Goal: Information Seeking & Learning: Learn about a topic

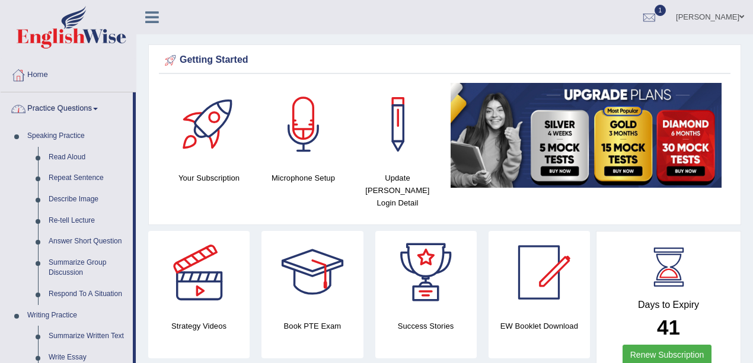
click at [97, 116] on link "Practice Questions" at bounding box center [67, 107] width 132 height 30
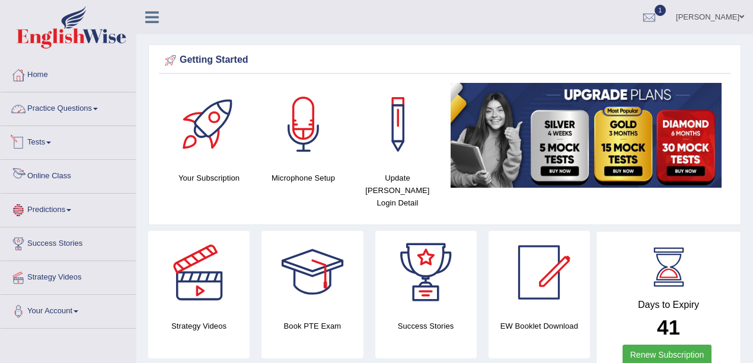
click at [49, 156] on li "Tests Take Practice Sectional Test Take Mock Test History" at bounding box center [68, 143] width 135 height 34
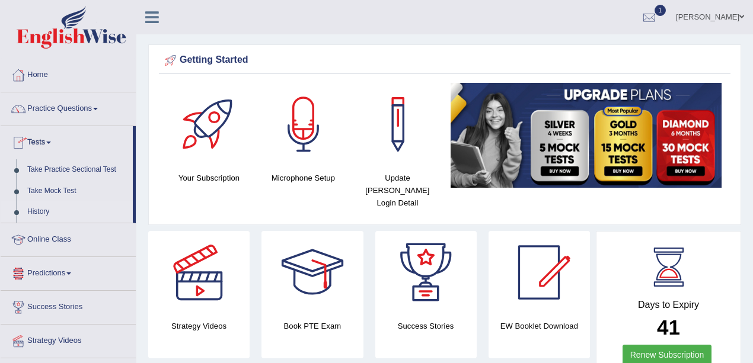
click at [39, 205] on link "History" at bounding box center [77, 212] width 111 height 21
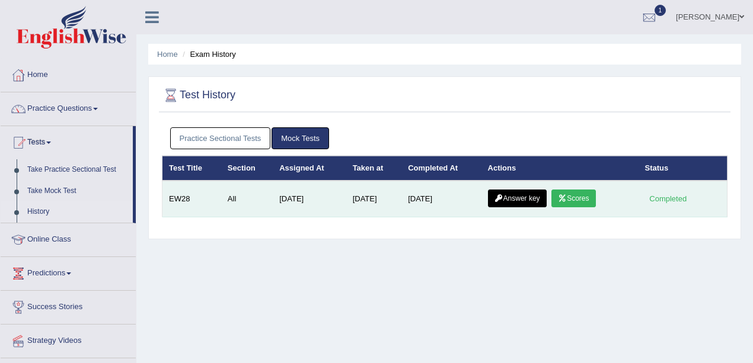
click at [511, 198] on link "Answer key" at bounding box center [517, 199] width 59 height 18
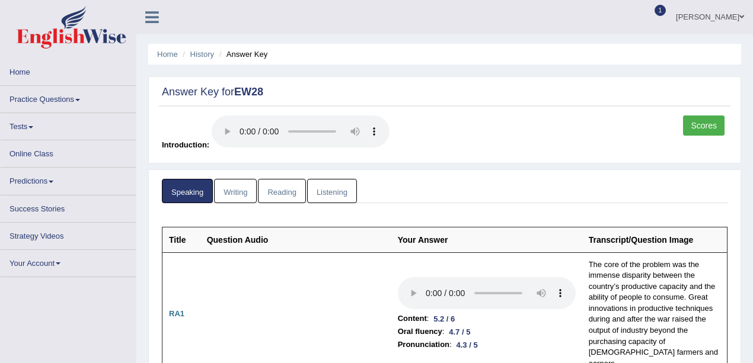
click at [295, 184] on link "Reading" at bounding box center [281, 191] width 47 height 24
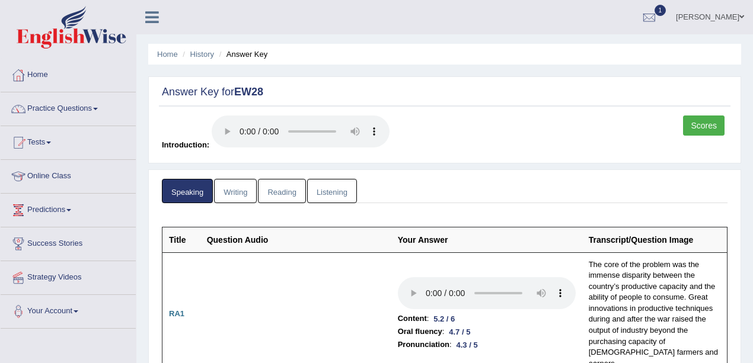
click at [293, 187] on link "Reading" at bounding box center [281, 191] width 47 height 24
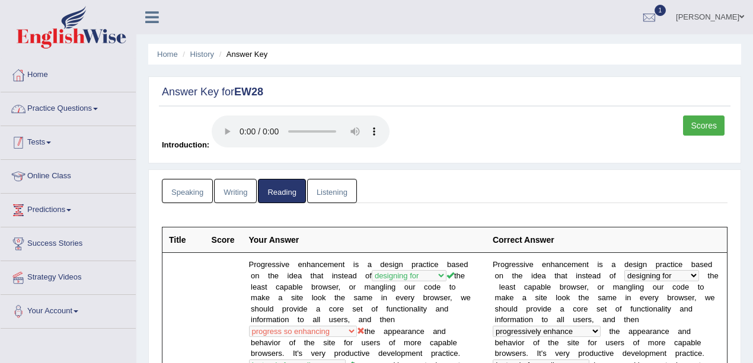
click at [59, 117] on link "Practice Questions" at bounding box center [68, 107] width 135 height 30
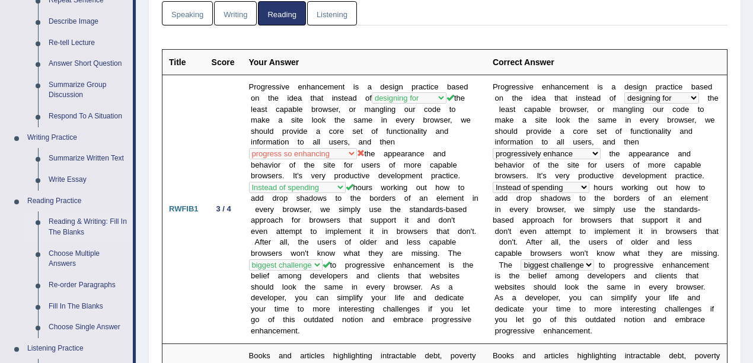
scroll to position [197, 0]
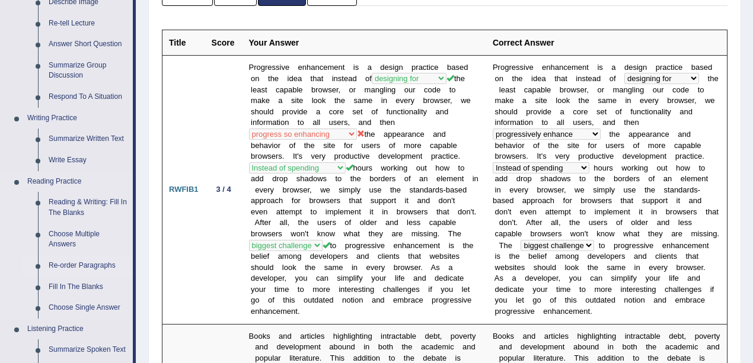
click at [89, 268] on link "Re-order Paragraphs" at bounding box center [87, 265] width 89 height 21
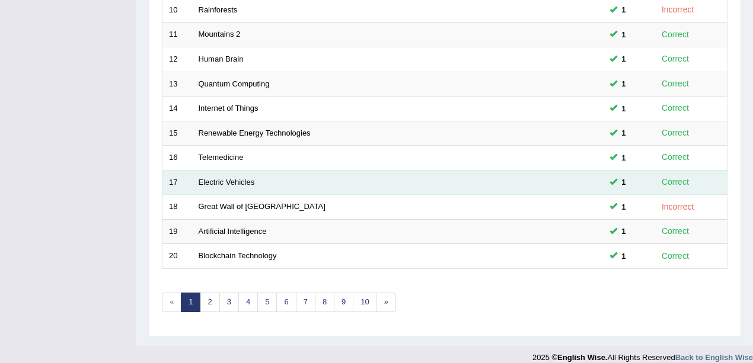
scroll to position [416, 0]
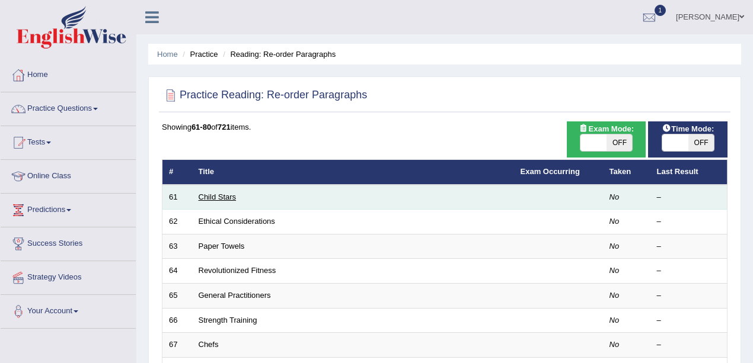
click at [207, 200] on link "Child Stars" at bounding box center [218, 197] width 38 height 9
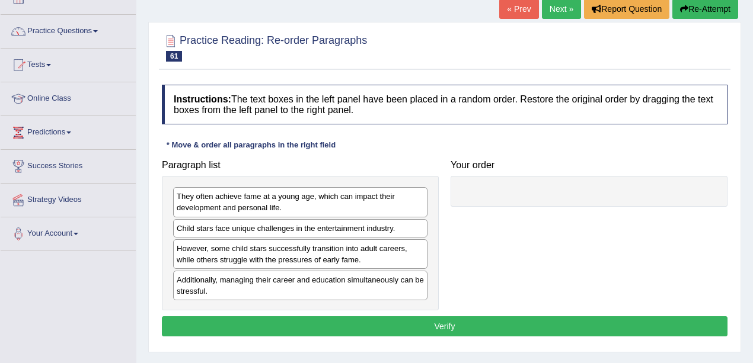
scroll to position [79, 0]
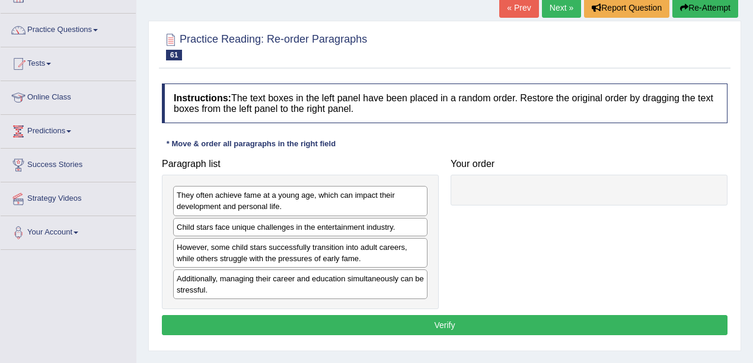
click at [562, 6] on link "Next »" at bounding box center [561, 8] width 39 height 20
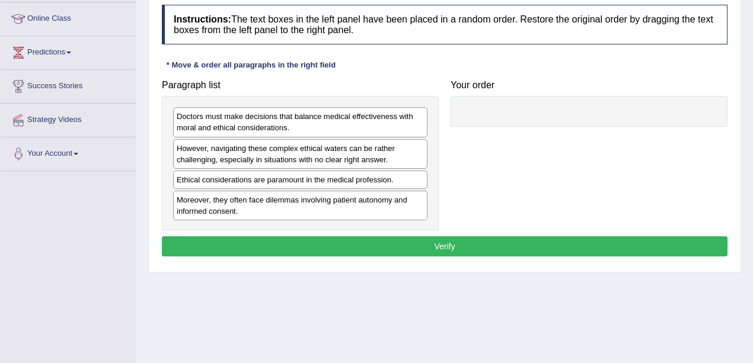
scroll to position [79, 0]
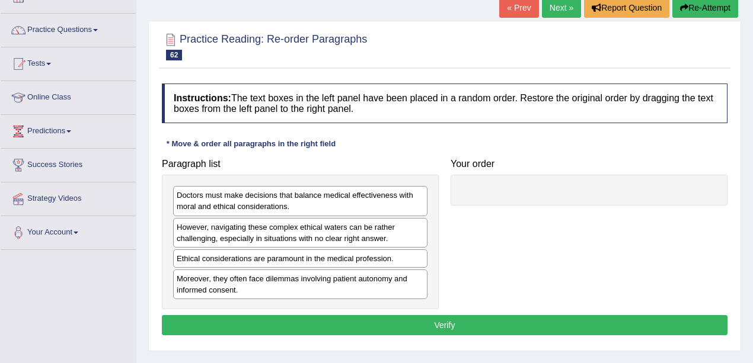
click at [563, 7] on link "Next »" at bounding box center [561, 8] width 39 height 20
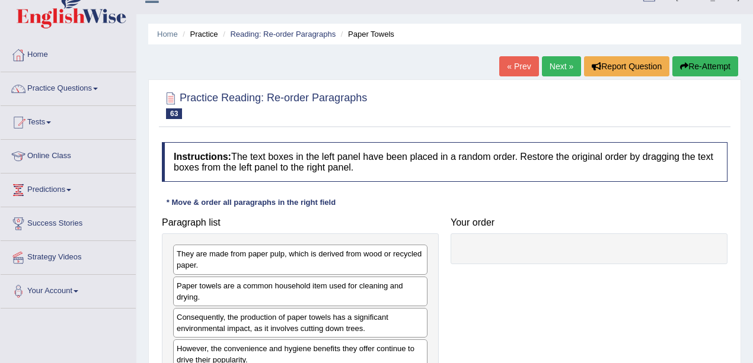
scroll to position [39, 0]
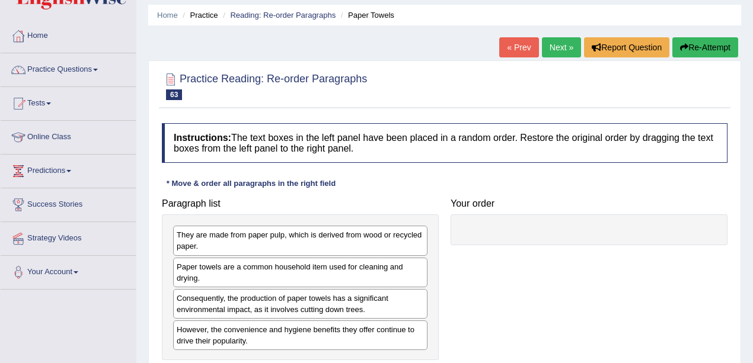
click at [557, 46] on link "Next »" at bounding box center [561, 47] width 39 height 20
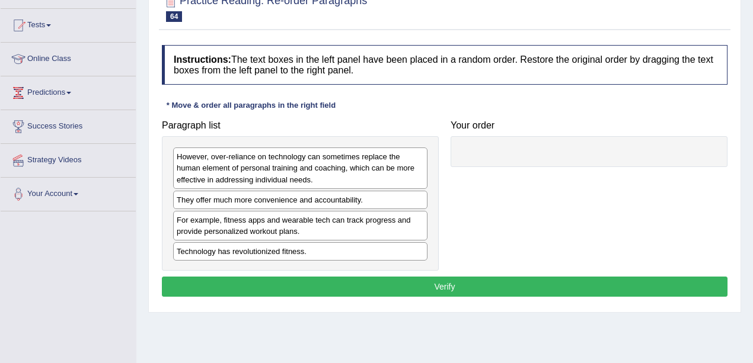
scroll to position [39, 0]
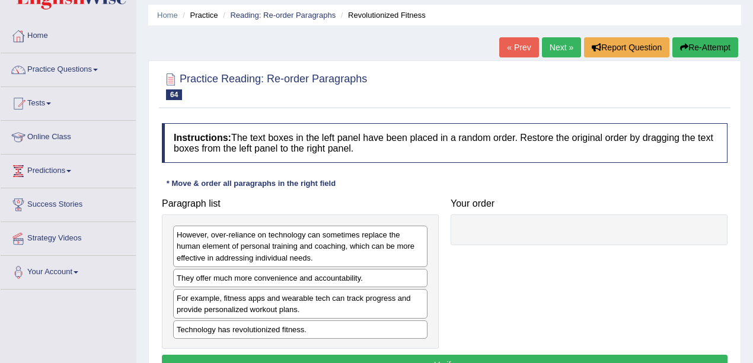
click at [560, 33] on div "Home Practice Reading: Re-order Paragraphs Revolutionized Fitness « Prev Next »…" at bounding box center [444, 257] width 616 height 593
click at [563, 51] on link "Next »" at bounding box center [561, 47] width 39 height 20
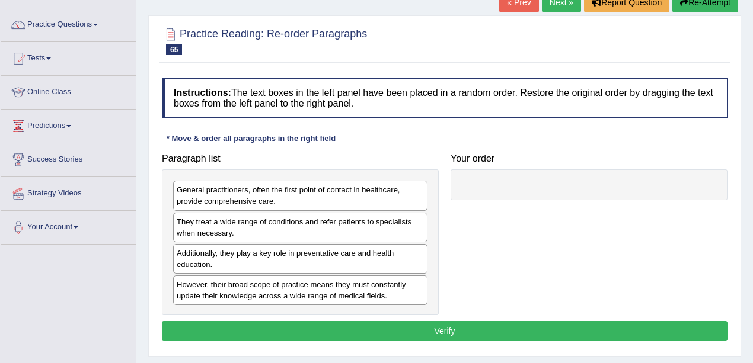
scroll to position [39, 0]
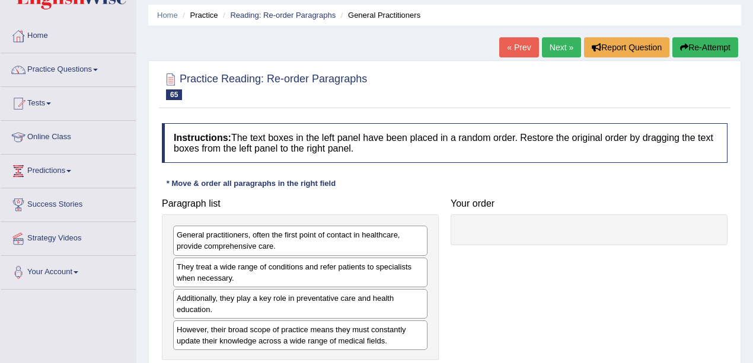
click at [555, 47] on link "Next »" at bounding box center [561, 47] width 39 height 20
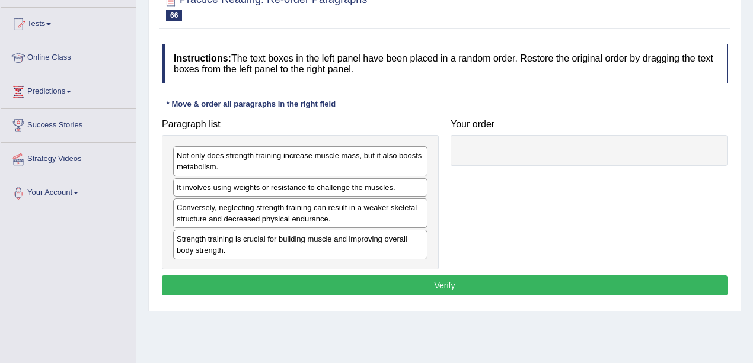
scroll to position [79, 0]
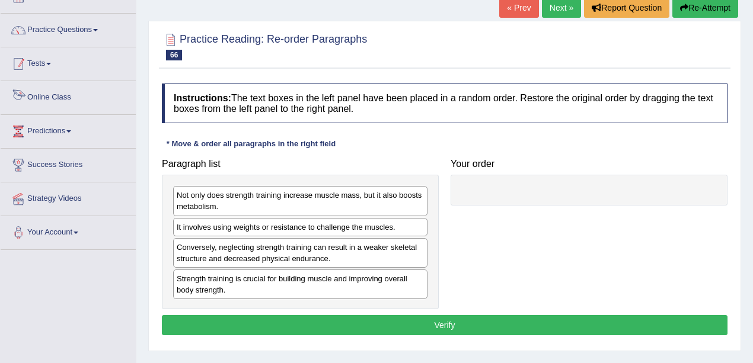
click at [47, 29] on link "Practice Questions" at bounding box center [68, 29] width 135 height 30
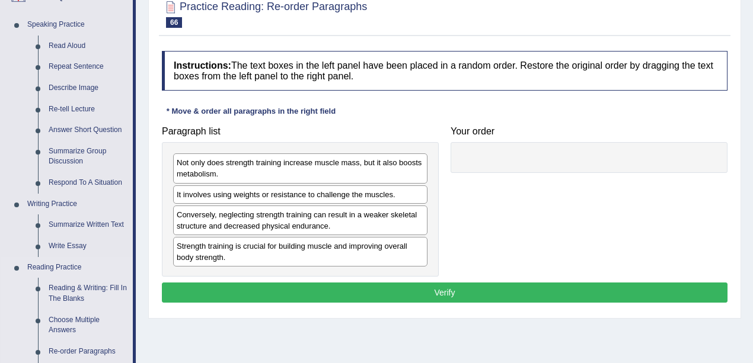
scroll to position [158, 0]
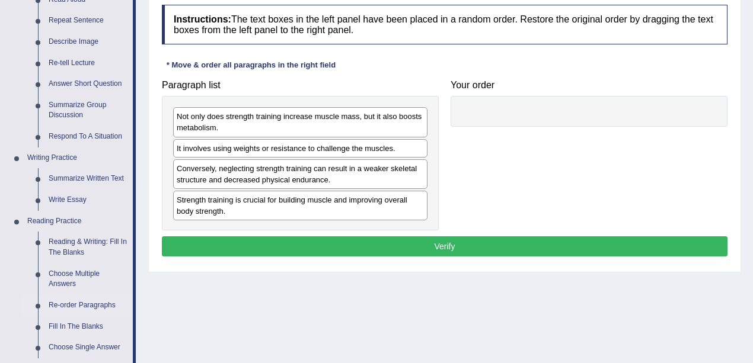
click at [81, 298] on link "Re-order Paragraphs" at bounding box center [87, 305] width 89 height 21
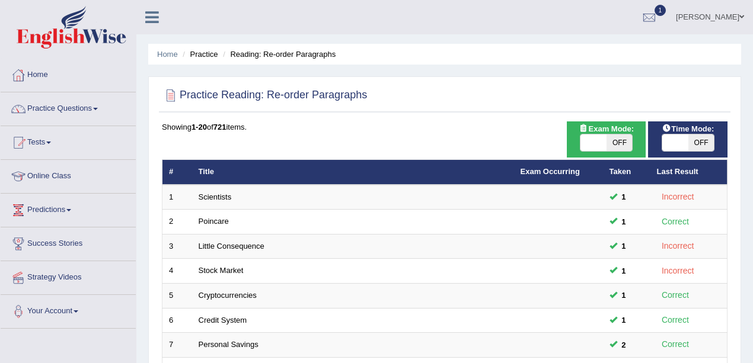
click at [619, 138] on span "OFF" at bounding box center [619, 143] width 26 height 17
checkbox input "true"
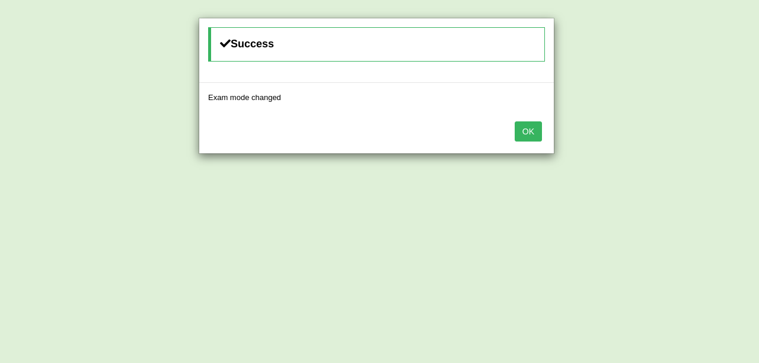
click at [516, 130] on button "OK" at bounding box center [527, 132] width 27 height 20
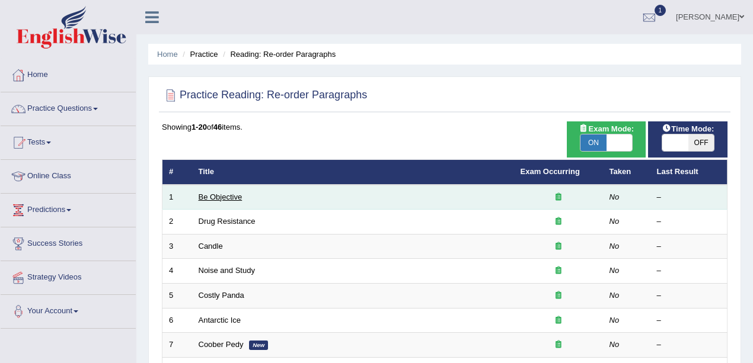
click at [213, 198] on link "Be Objective" at bounding box center [221, 197] width 44 height 9
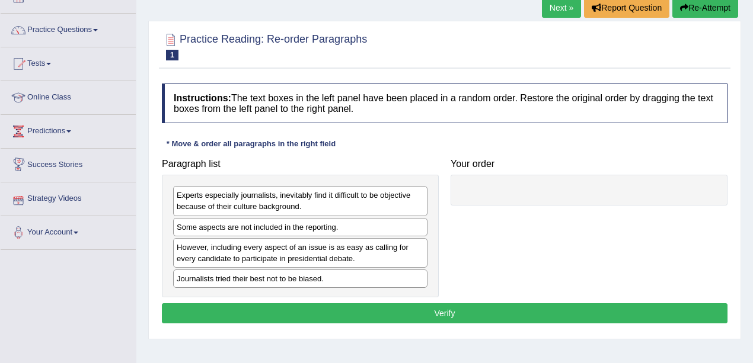
click at [558, 9] on link "Next »" at bounding box center [561, 8] width 39 height 20
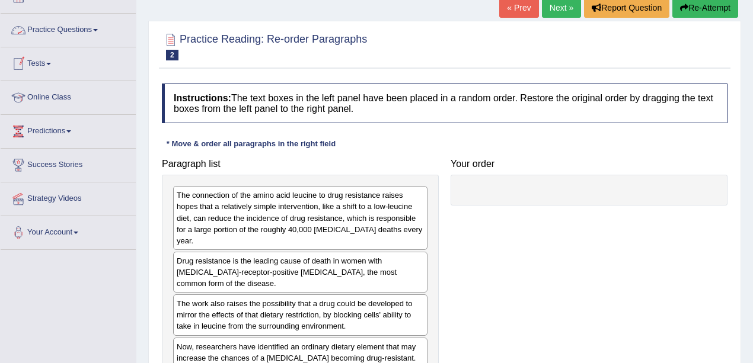
scroll to position [119, 0]
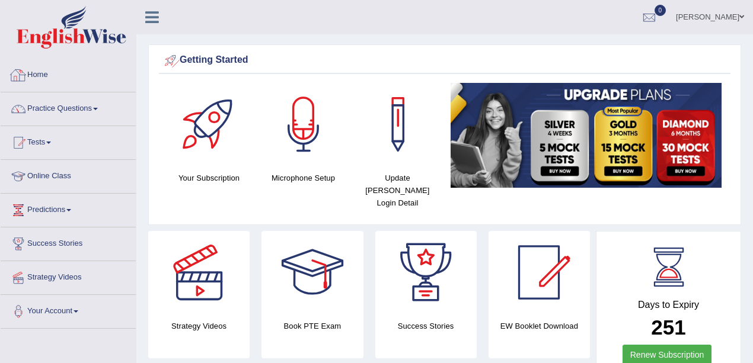
click at [56, 118] on link "Practice Questions" at bounding box center [68, 107] width 135 height 30
click at [62, 113] on link "Practice Questions" at bounding box center [68, 107] width 135 height 30
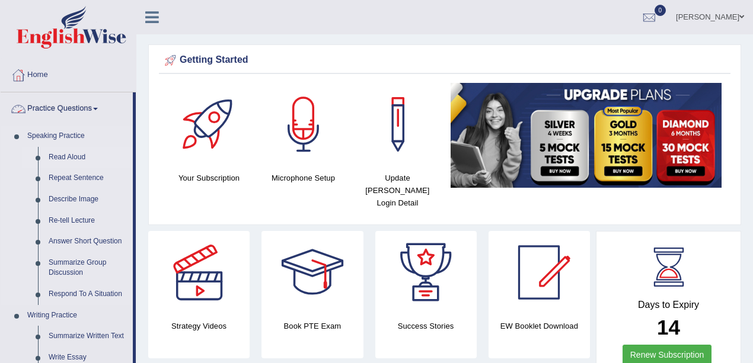
click at [71, 152] on link "Read Aloud" at bounding box center [87, 157] width 89 height 21
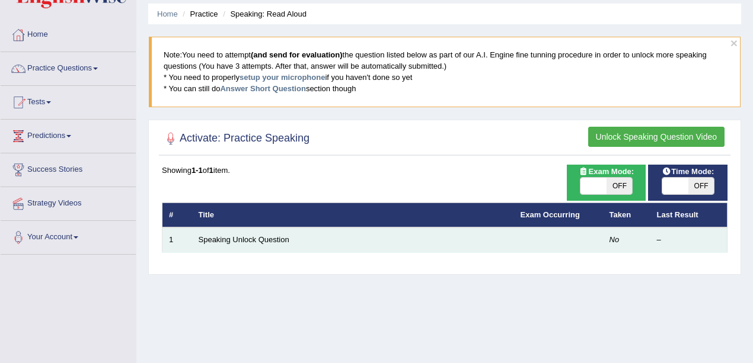
scroll to position [79, 0]
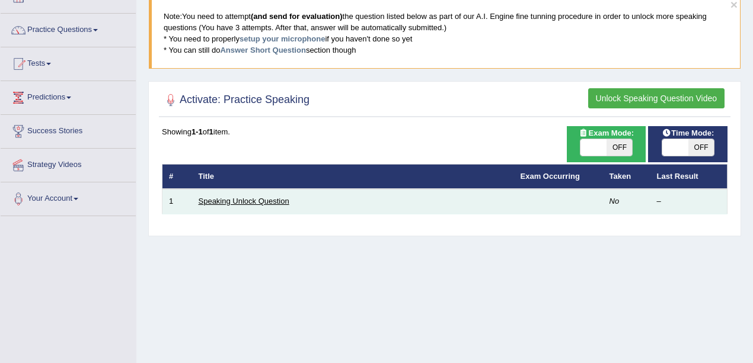
click at [268, 197] on link "Speaking Unlock Question" at bounding box center [244, 201] width 91 height 9
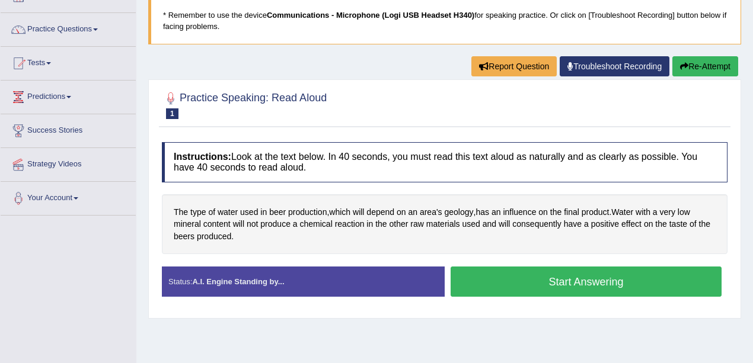
scroll to position [119, 0]
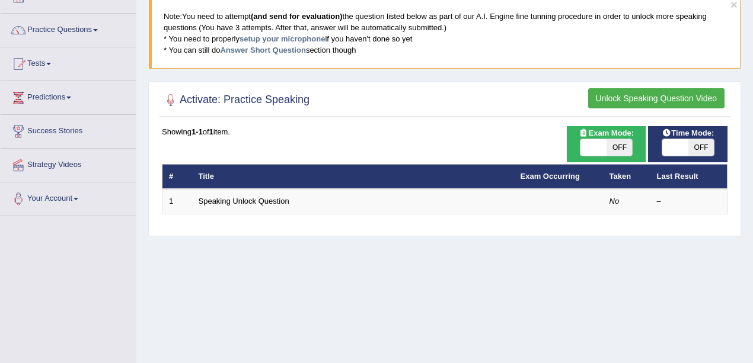
click at [612, 105] on button "Unlock Speaking Question Video" at bounding box center [656, 98] width 136 height 20
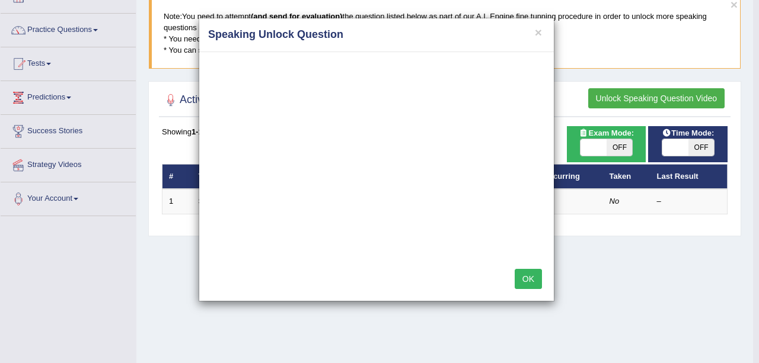
click at [526, 276] on button "OK" at bounding box center [527, 279] width 27 height 20
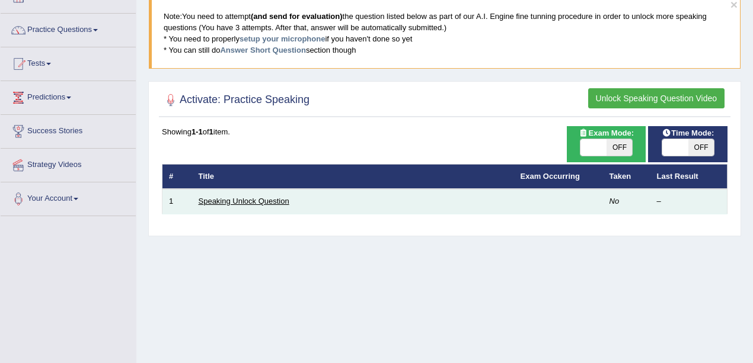
click at [269, 197] on link "Speaking Unlock Question" at bounding box center [244, 201] width 91 height 9
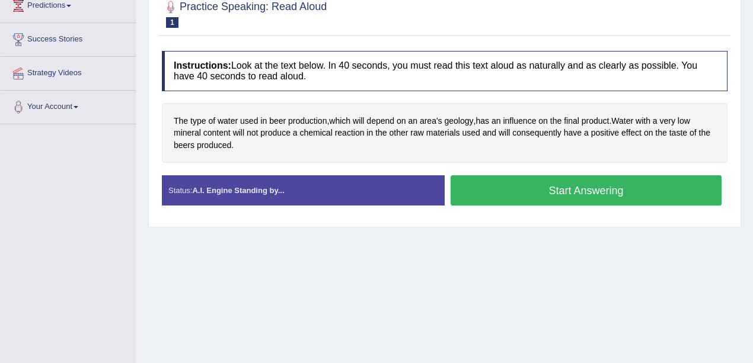
scroll to position [197, 0]
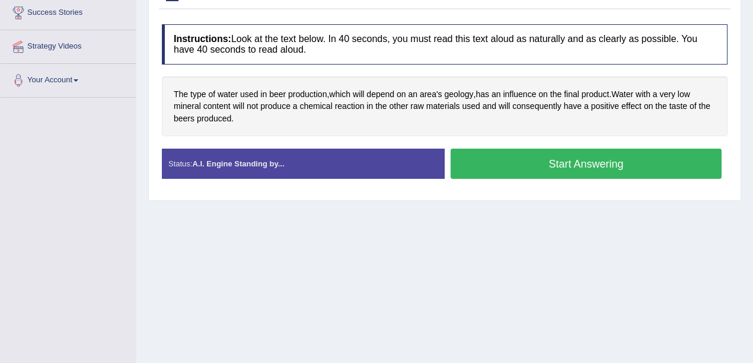
click at [613, 160] on button "Start Answering" at bounding box center [585, 164] width 271 height 30
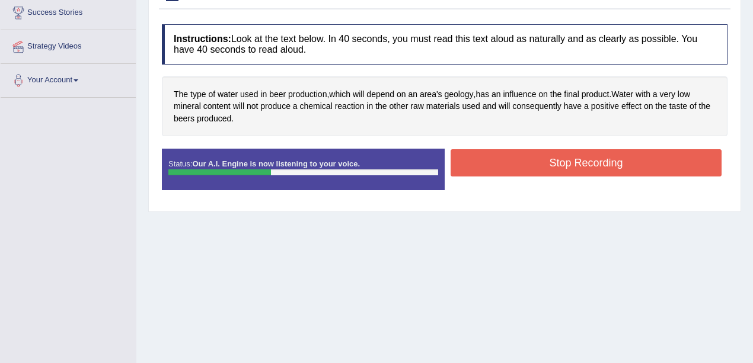
click at [637, 171] on button "Stop Recording" at bounding box center [585, 162] width 271 height 27
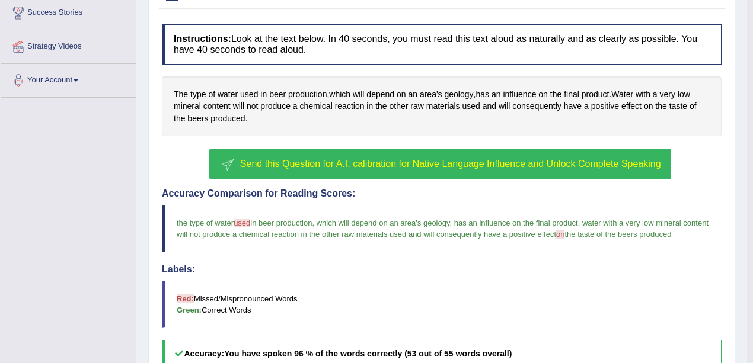
click at [475, 159] on span "Send this Question for A.I. calibration for Native Language Influence and Unloc…" at bounding box center [450, 164] width 421 height 10
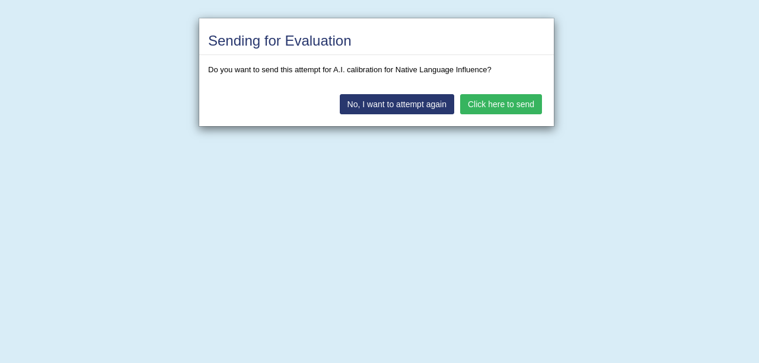
click at [502, 105] on button "Click here to send" at bounding box center [501, 104] width 82 height 20
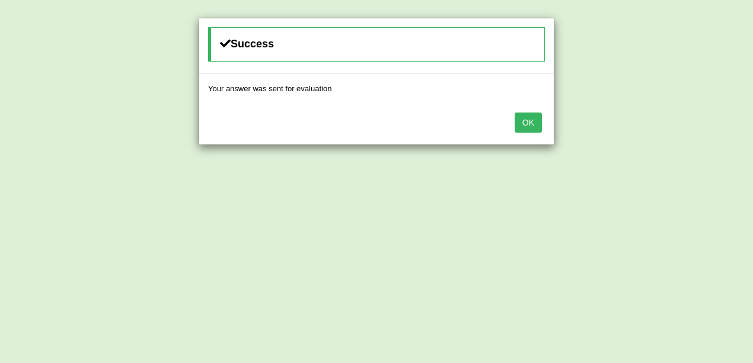
click at [545, 118] on div "OK" at bounding box center [376, 123] width 354 height 41
click at [525, 120] on button "OK" at bounding box center [527, 123] width 27 height 20
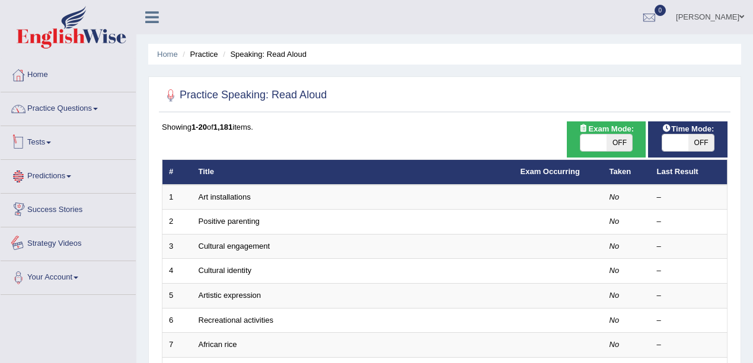
click at [47, 111] on link "Practice Questions" at bounding box center [68, 107] width 135 height 30
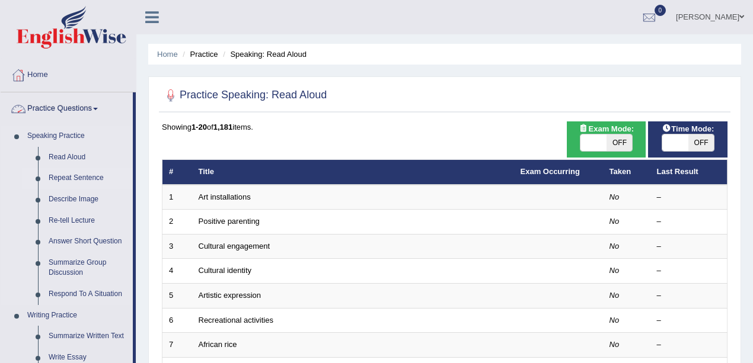
click at [65, 179] on link "Repeat Sentence" at bounding box center [87, 178] width 89 height 21
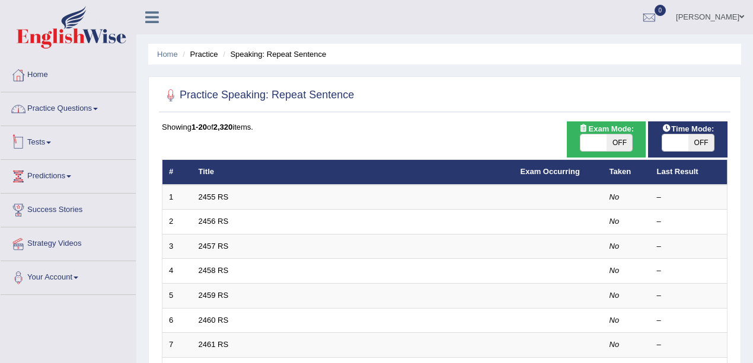
click at [57, 115] on link "Practice Questions" at bounding box center [68, 107] width 135 height 30
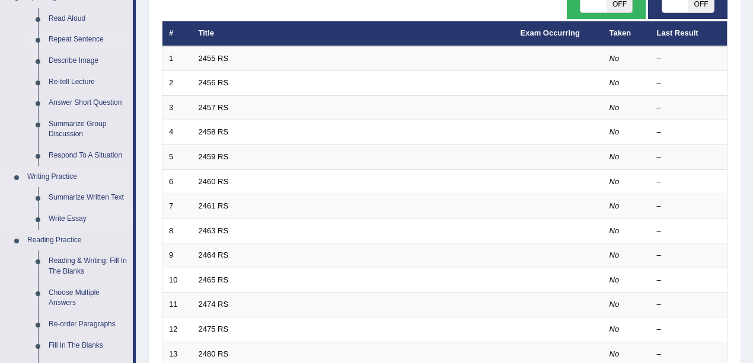
scroll to position [197, 0]
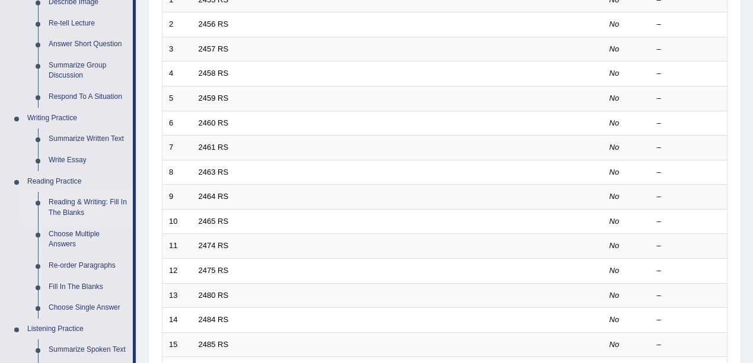
click at [79, 200] on link "Reading & Writing: Fill In The Blanks" at bounding box center [87, 207] width 89 height 31
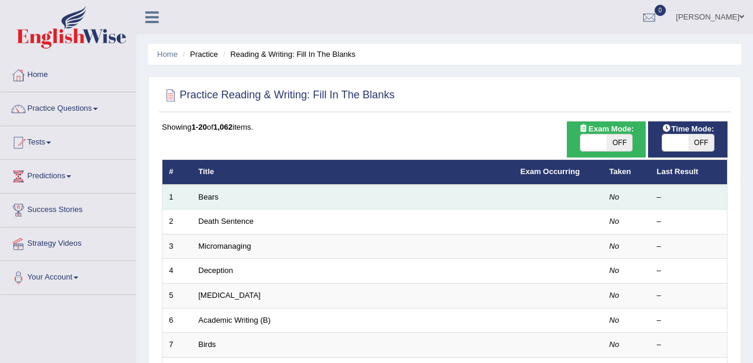
click at [211, 190] on td "Bears" at bounding box center [353, 197] width 322 height 25
click at [207, 195] on link "Bears" at bounding box center [209, 197] width 20 height 9
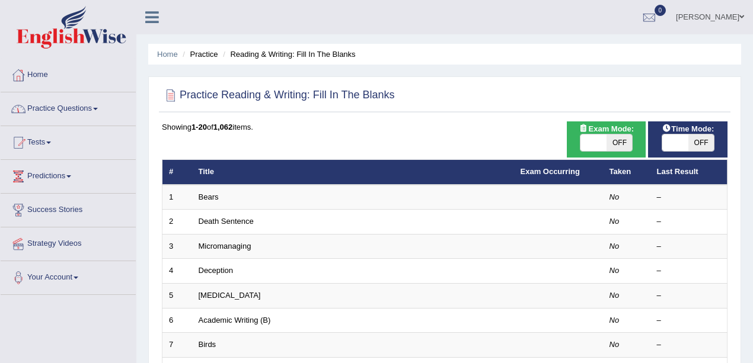
click at [52, 117] on link "Practice Questions" at bounding box center [68, 107] width 135 height 30
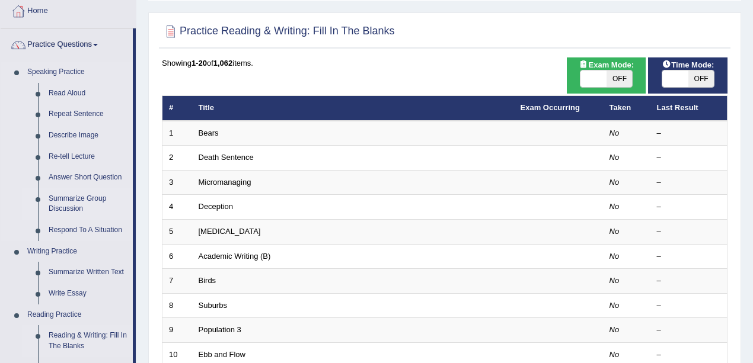
scroll to position [119, 0]
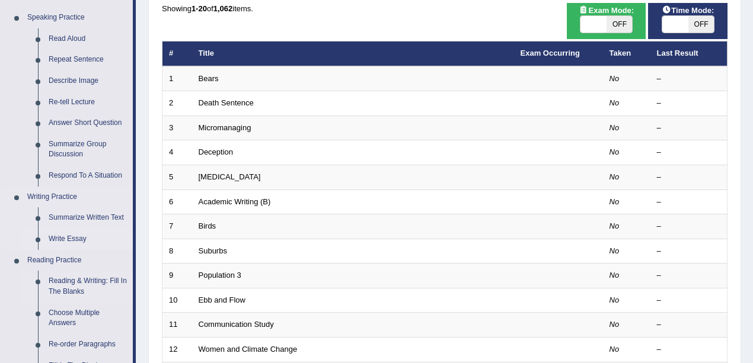
click at [60, 238] on link "Write Essay" at bounding box center [87, 239] width 89 height 21
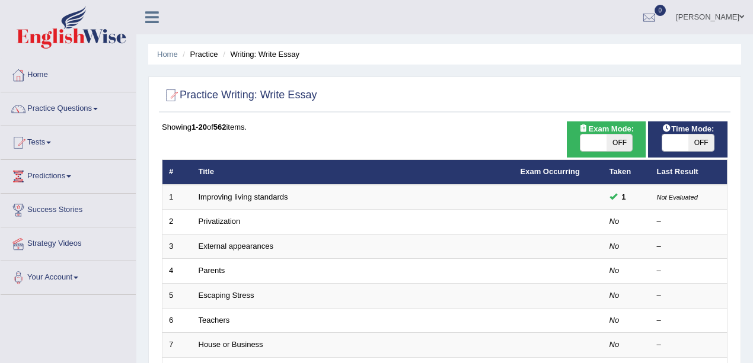
click at [656, 142] on div "ON OFF" at bounding box center [688, 143] width 68 height 18
click at [702, 142] on span "OFF" at bounding box center [701, 143] width 26 height 17
checkbox input "true"
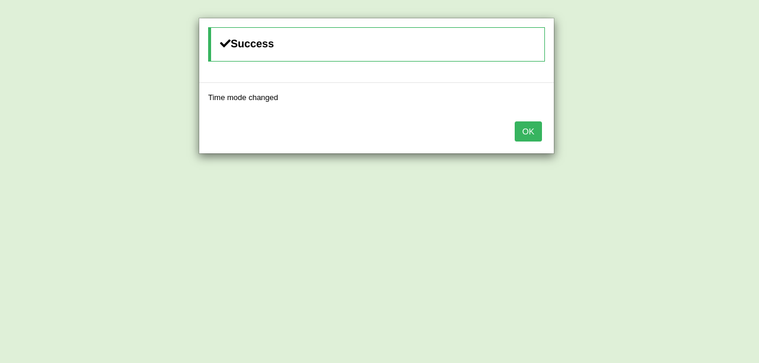
click at [530, 129] on button "OK" at bounding box center [527, 132] width 27 height 20
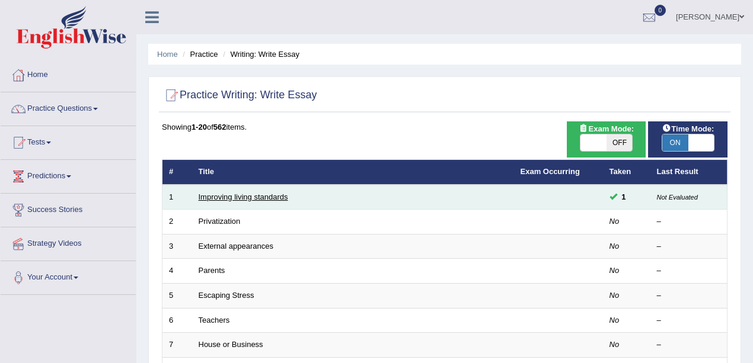
click at [229, 193] on link "Improving living standards" at bounding box center [243, 197] width 89 height 9
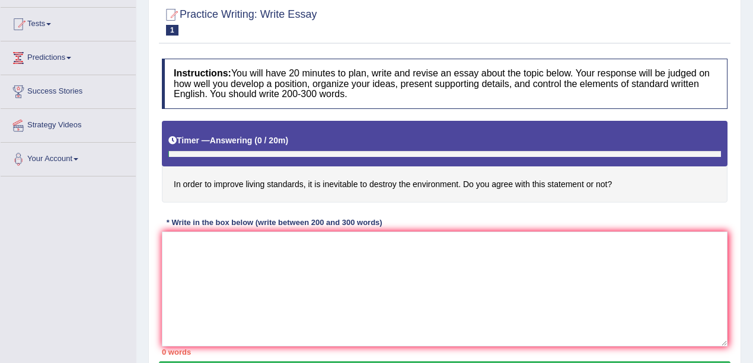
scroll to position [158, 0]
